Goal: Transaction & Acquisition: Purchase product/service

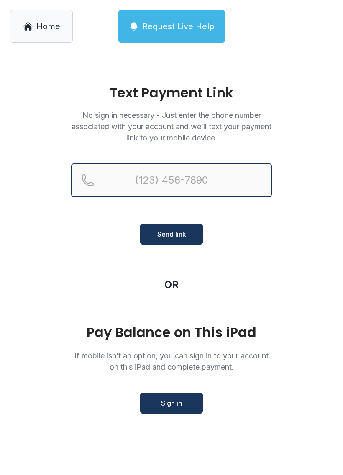
click at [265, 188] on input "Reservation phone number" at bounding box center [171, 180] width 201 height 33
type input "[PHONE_NUMBER]"
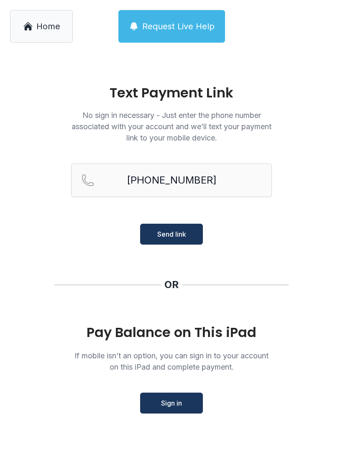
click at [195, 229] on button "Send link" at bounding box center [171, 234] width 63 height 21
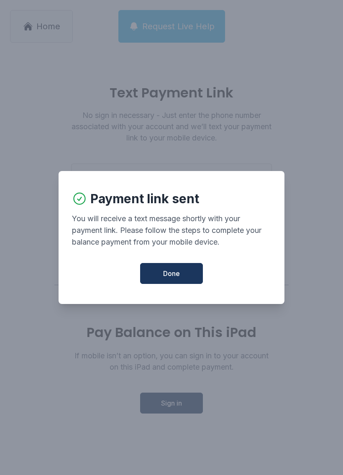
click at [177, 276] on span "Done" at bounding box center [171, 274] width 17 height 10
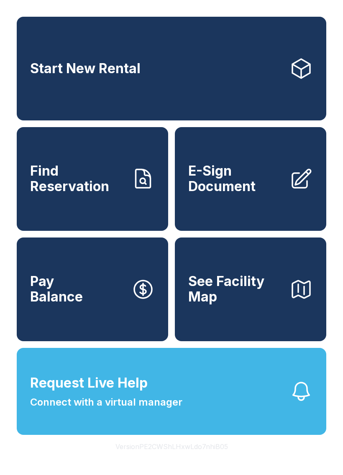
click at [102, 315] on link "Pay Balance" at bounding box center [92, 290] width 151 height 104
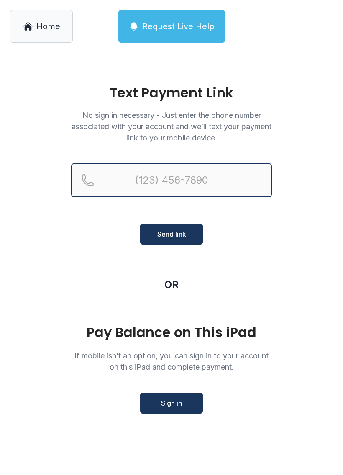
click at [194, 189] on input "Reservation phone number" at bounding box center [171, 180] width 201 height 33
type input "[PHONE_NUMBER]"
click at [172, 234] on button "Send link" at bounding box center [171, 234] width 63 height 21
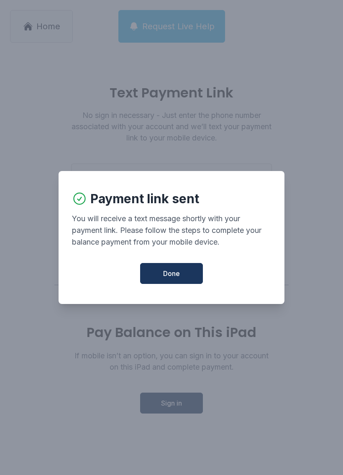
click at [182, 277] on button "Done" at bounding box center [171, 273] width 63 height 21
